Goal: Information Seeking & Learning: Learn about a topic

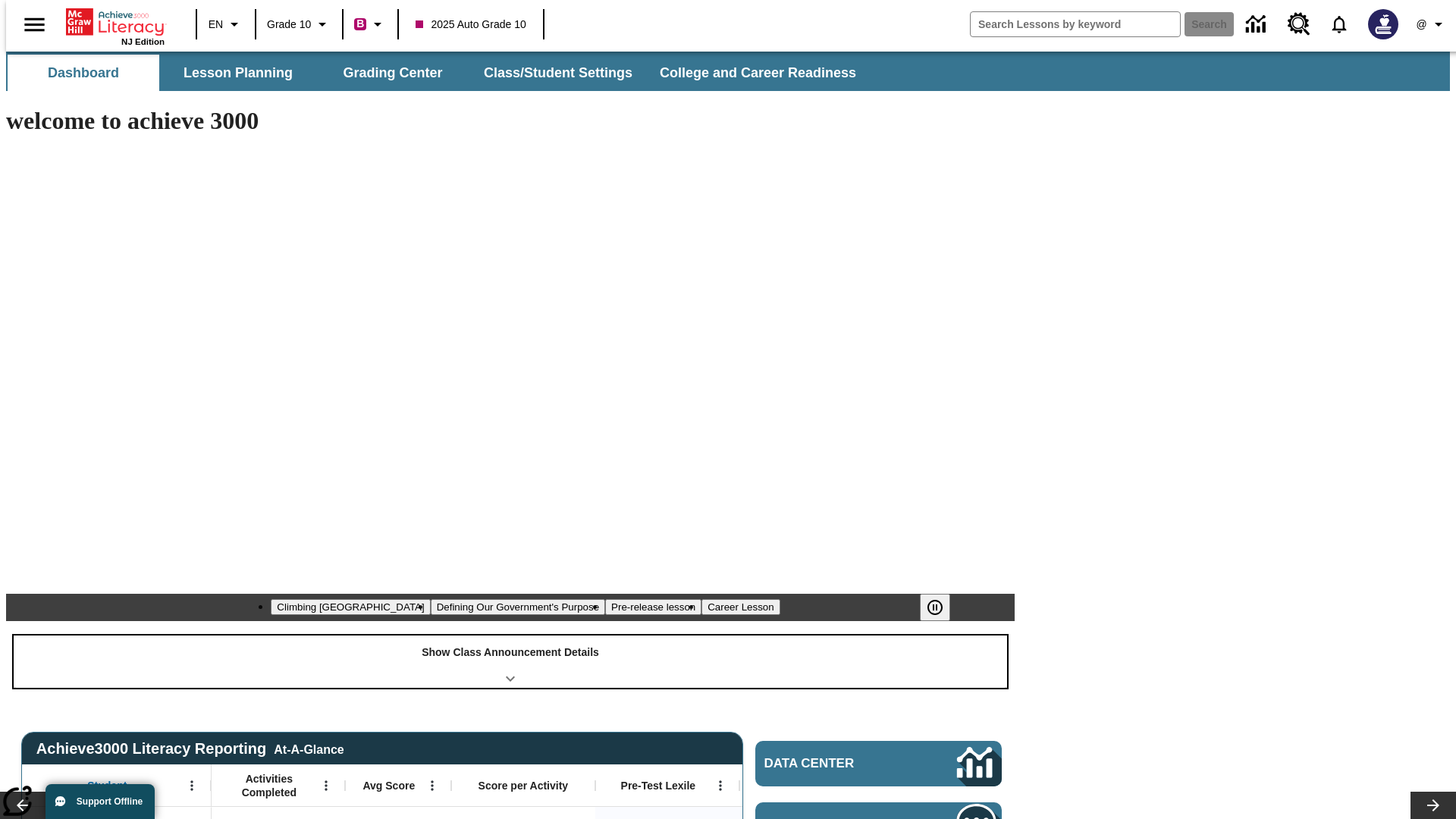
click at [511, 636] on div "Show Class Announcement Details" at bounding box center [511, 661] width 993 height 52
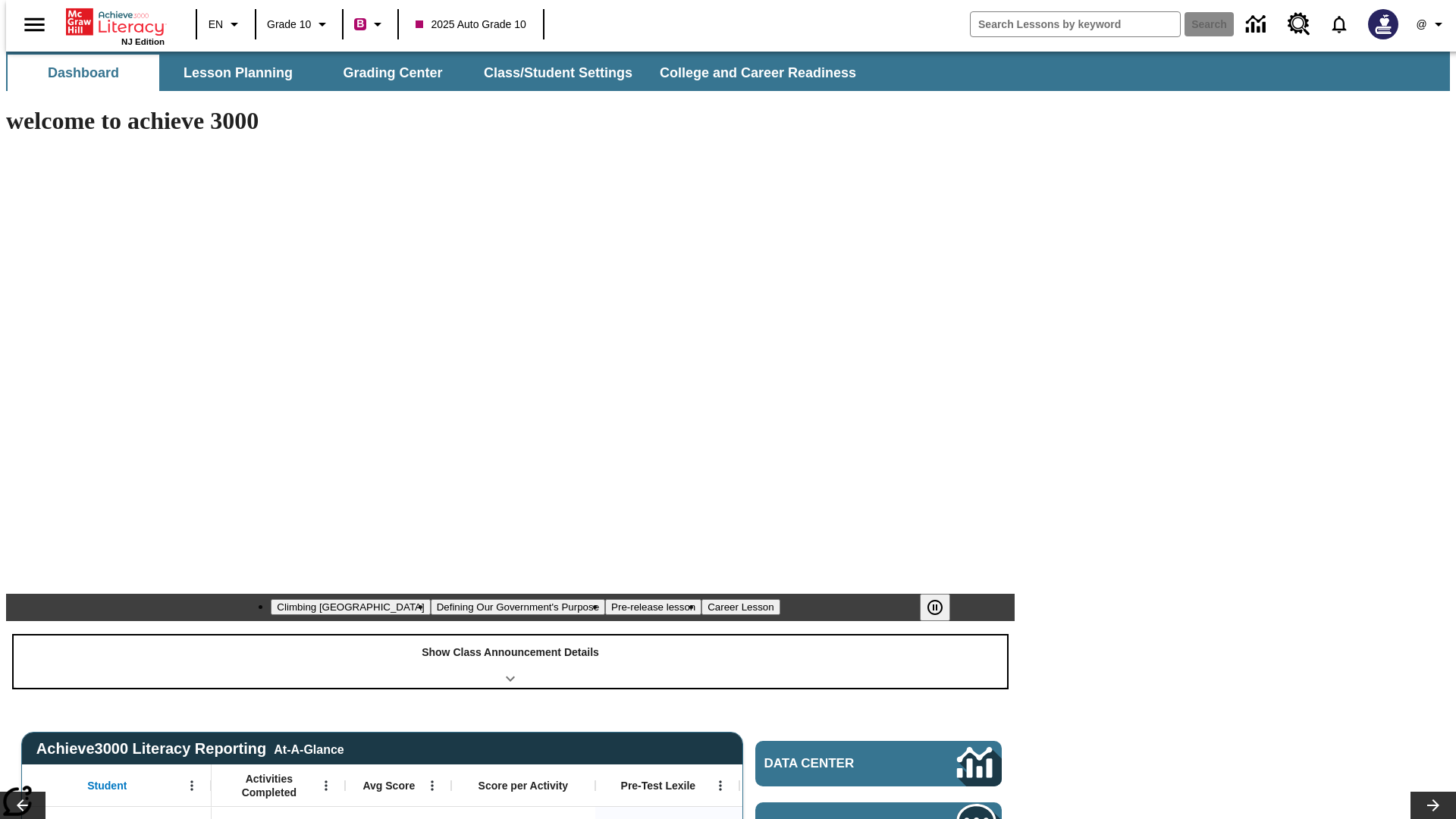
click at [511, 636] on div "Show Class Announcement Details" at bounding box center [511, 661] width 993 height 52
